Goal: Task Accomplishment & Management: Manage account settings

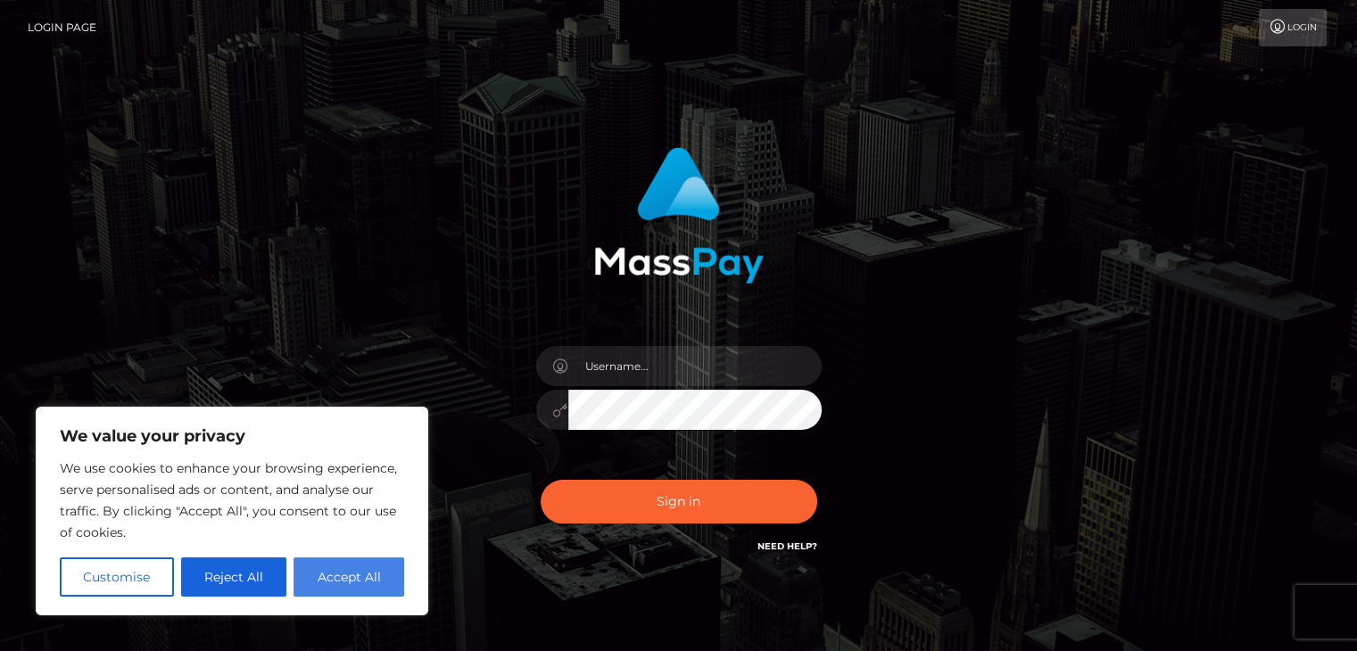
click at [351, 591] on button "Accept All" at bounding box center [348, 576] width 111 height 39
checkbox input "true"
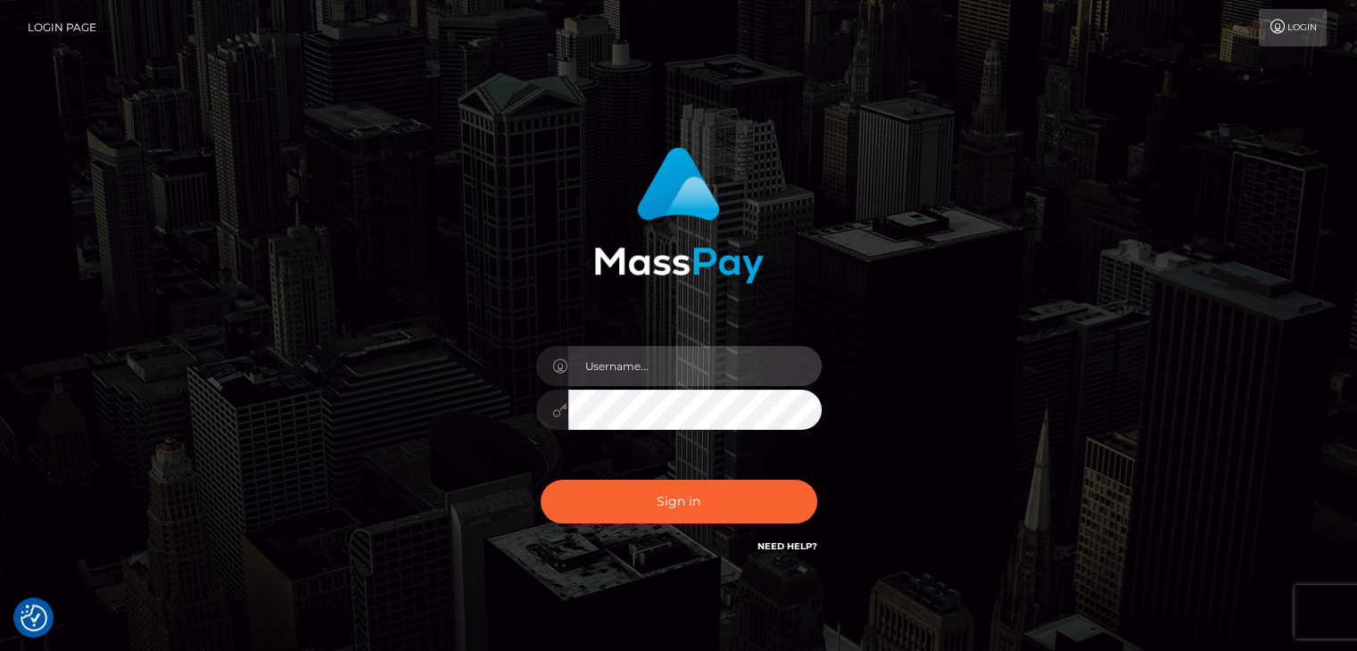
click at [637, 379] on input "text" at bounding box center [694, 366] width 253 height 40
type input "[EMAIL_ADDRESS][DOMAIN_NAME]"
click at [541, 480] on button "Sign in" at bounding box center [679, 502] width 276 height 44
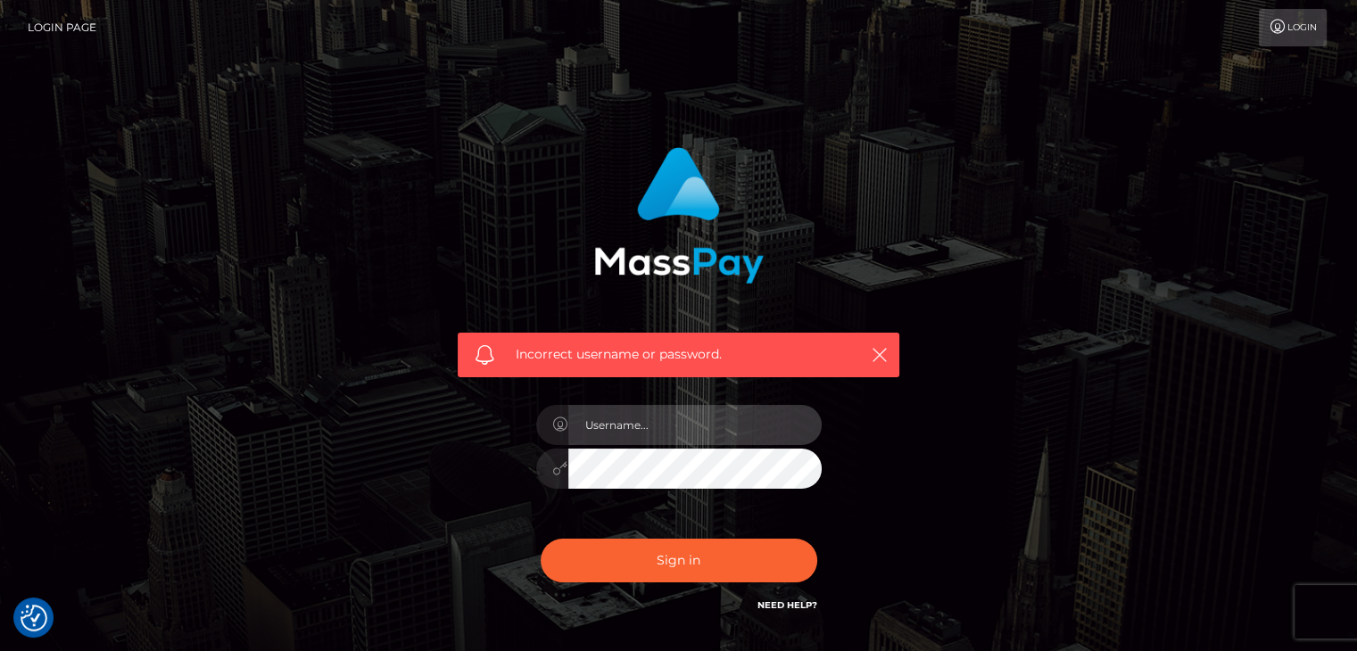
click at [641, 438] on input "text" at bounding box center [694, 425] width 253 height 40
type input "[EMAIL_ADDRESS][DOMAIN_NAME]"
click at [559, 468] on icon at bounding box center [560, 468] width 15 height 14
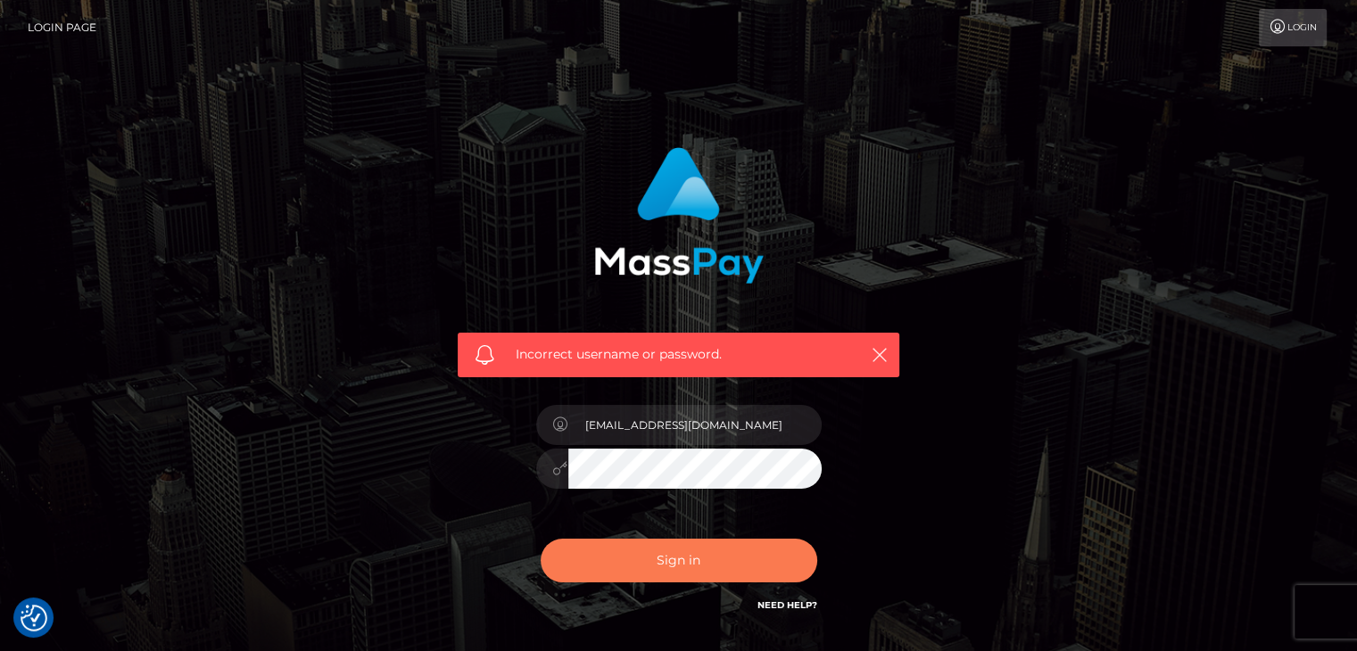
click at [643, 578] on button "Sign in" at bounding box center [679, 561] width 276 height 44
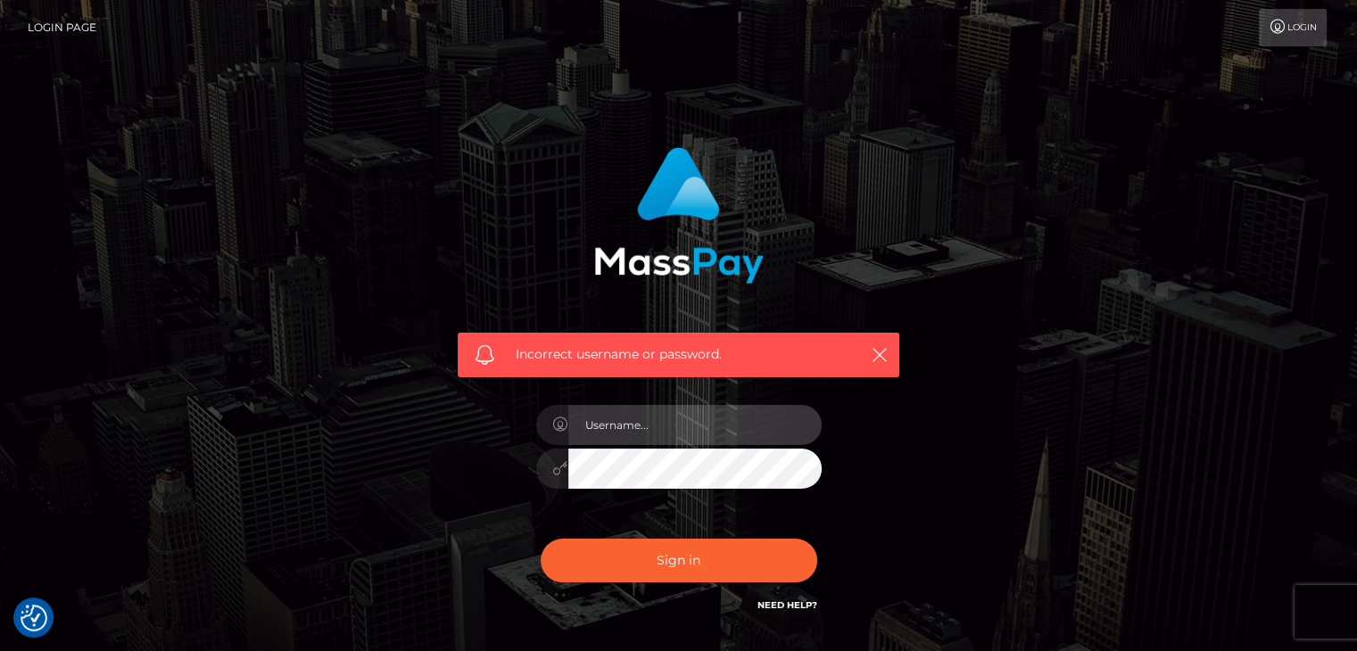
click at [633, 429] on input "text" at bounding box center [694, 425] width 253 height 40
type input "[EMAIL_ADDRESS][DOMAIN_NAME]"
click at [541, 539] on button "Sign in" at bounding box center [679, 561] width 276 height 44
